Goal: Complete application form

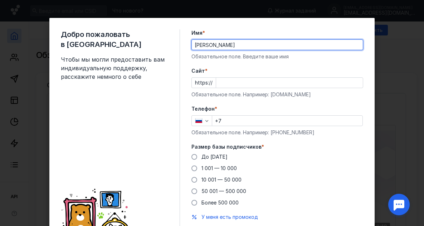
type input "[PERSON_NAME]"
click at [226, 121] on input "+7" at bounding box center [287, 121] width 150 height 10
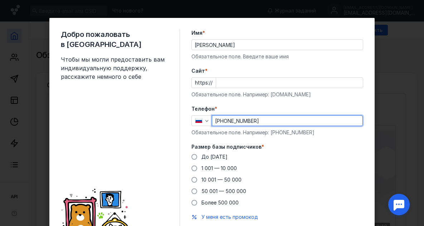
click at [231, 121] on input "[PHONE_NUMBER]" at bounding box center [287, 121] width 150 height 10
click at [229, 120] on input "[PHONE_NUMBER]" at bounding box center [287, 121] width 150 height 10
click at [230, 121] on input "[PHONE_NUMBER]" at bounding box center [287, 121] width 150 height 10
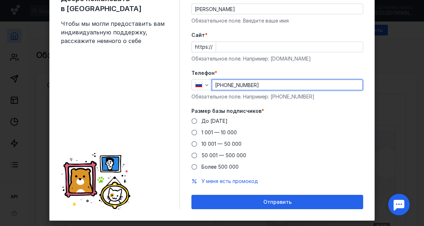
type input "[PHONE_NUMBER]"
click at [186, 120] on div "Добро пожаловать в Sendsay Чтобы мы могли предоставить вам индивидуальную подде…" at bounding box center [211, 101] width 325 height 238
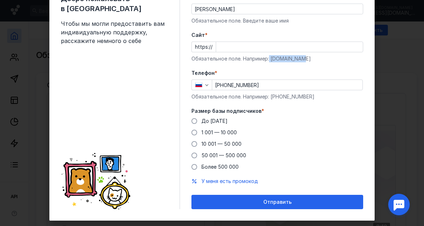
drag, startPoint x: 266, startPoint y: 60, endPoint x: 308, endPoint y: 60, distance: 41.5
click at [308, 60] on div "Обязательное поле. Например: [DOMAIN_NAME]" at bounding box center [277, 58] width 172 height 7
click at [294, 60] on div "Обязательное поле. Например: [DOMAIN_NAME]" at bounding box center [277, 58] width 172 height 7
drag, startPoint x: 268, startPoint y: 59, endPoint x: 299, endPoint y: 60, distance: 31.5
click at [299, 60] on div "Обязательное поле. Например: [DOMAIN_NAME]" at bounding box center [277, 58] width 172 height 7
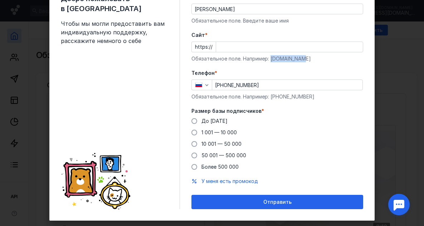
copy div "[DOMAIN_NAME]"
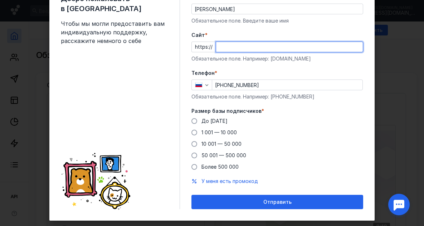
click at [216, 48] on input "Cайт *" at bounding box center [289, 47] width 147 height 10
paste input "[DOMAIN_NAME]"
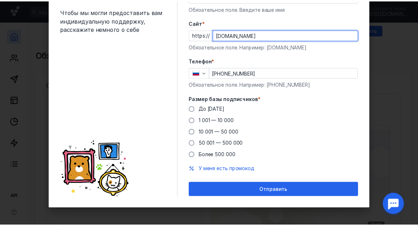
scroll to position [48, 0]
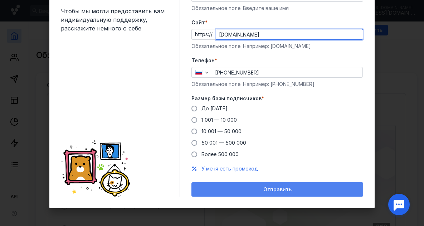
type input "[DOMAIN_NAME]"
click at [256, 189] on div "Отправить" at bounding box center [277, 189] width 165 height 6
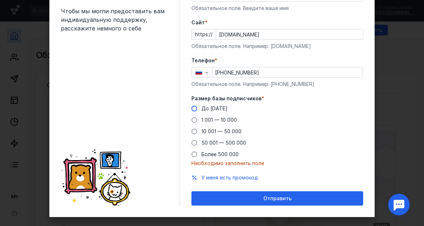
click at [191, 107] on span at bounding box center [194, 108] width 6 height 6
click at [0, 0] on input "До [DATE]" at bounding box center [0, 0] width 0 height 0
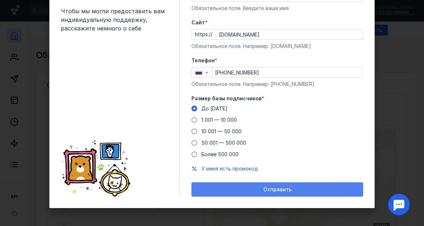
click at [265, 189] on span "Отправить" at bounding box center [277, 189] width 28 height 6
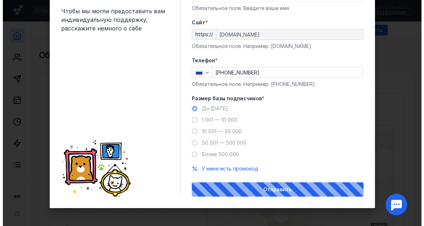
scroll to position [13, 0]
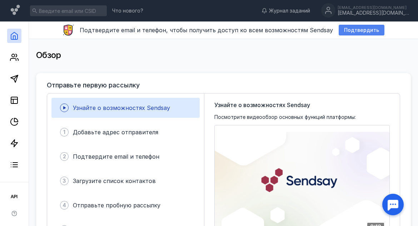
click at [360, 31] on span "Подтвердить" at bounding box center [361, 30] width 35 height 6
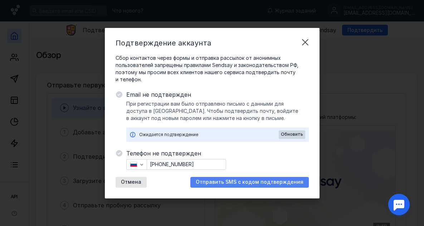
click at [239, 184] on span "Отправить SMS с кодом подтверждения" at bounding box center [250, 182] width 108 height 6
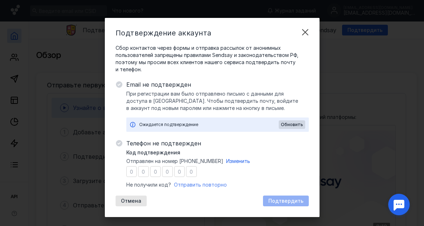
click at [201, 186] on span "Отправить повторно" at bounding box center [200, 184] width 53 height 6
click at [129, 166] on input "number" at bounding box center [131, 171] width 11 height 11
type input "6"
type input "9"
type input "5"
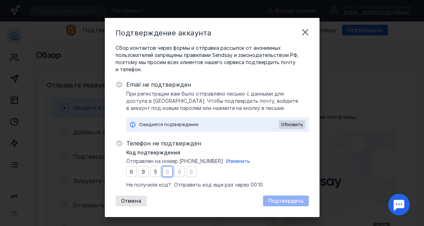
type input "0"
type input "1"
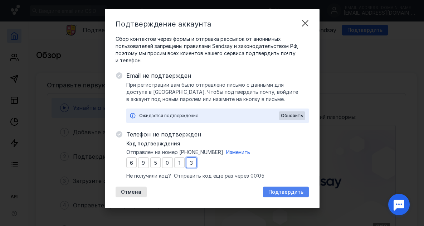
type input "3"
click at [275, 193] on span "Подтвердить" at bounding box center [285, 192] width 35 height 6
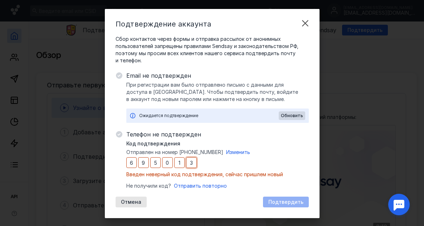
click at [194, 161] on input "3" at bounding box center [191, 162] width 11 height 11
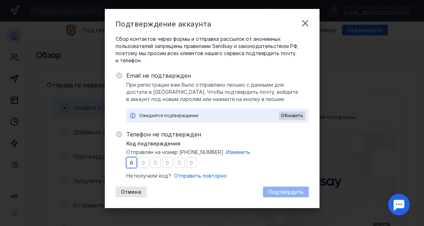
type input "2"
type input "9"
type input "2"
type input "4"
type input "3"
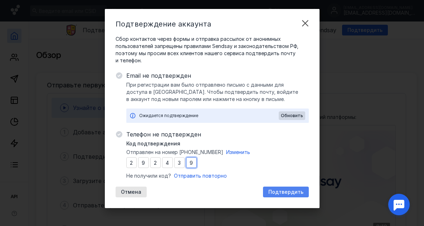
type input "9"
click at [277, 187] on div "Подтвердить" at bounding box center [286, 191] width 46 height 11
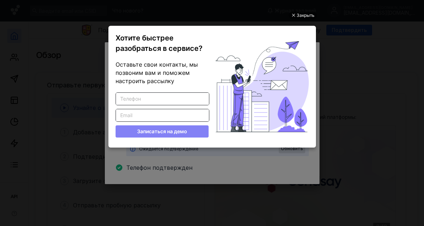
scroll to position [0, 0]
